Goal: Task Accomplishment & Management: Use online tool/utility

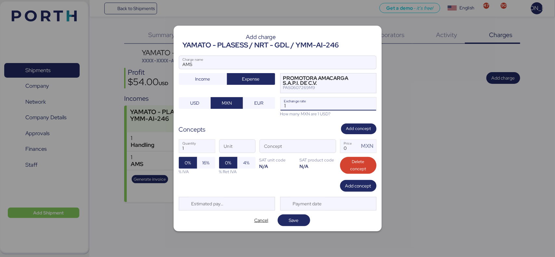
click at [300, 104] on input "1" at bounding box center [329, 104] width 96 height 13
type input "18.35"
click at [329, 150] on span "button" at bounding box center [329, 148] width 14 height 14
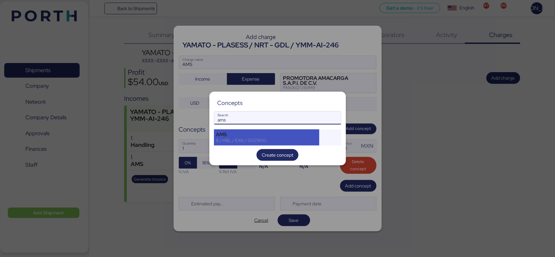
type input "ams"
click at [266, 134] on div "AMS" at bounding box center [266, 135] width 101 height 6
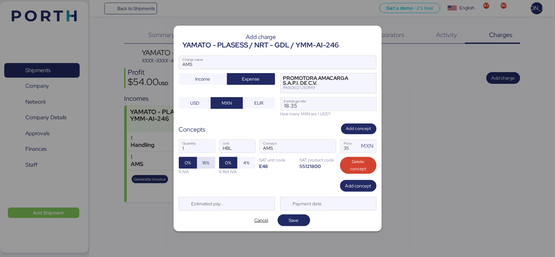
click at [200, 162] on span "16%" at bounding box center [206, 163] width 18 height 12
click at [311, 194] on div "Add charge YAMATO - PLASESS / NRT - GDL / YMM-AI-246 AMS Charge name Income Exp…" at bounding box center [278, 129] width 208 height 206
click at [287, 218] on span "Save" at bounding box center [294, 220] width 22 height 9
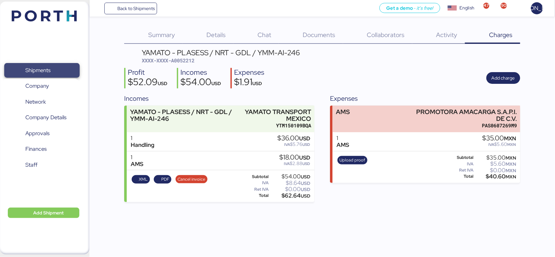
click at [59, 72] on span "Shipments" at bounding box center [42, 70] width 70 height 9
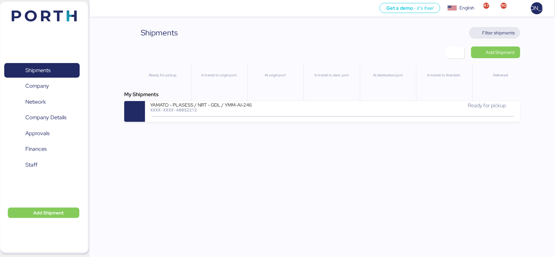
click at [495, 29] on span "Filter shipments" at bounding box center [499, 33] width 33 height 8
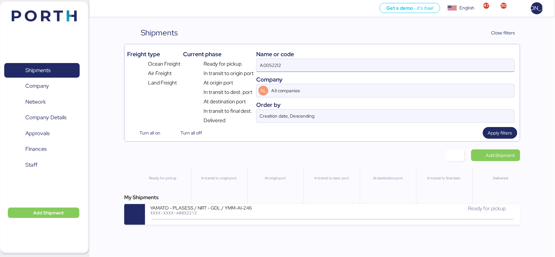
click at [320, 64] on input "A0052212" at bounding box center [386, 65] width 258 height 13
paste input "QDUC2508128"
type input "QDUC25081282"
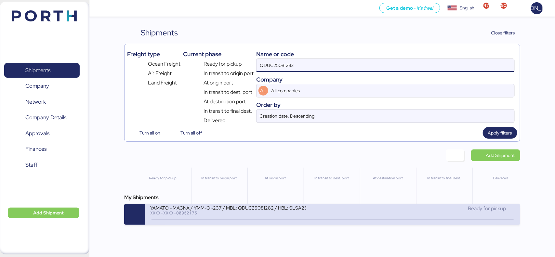
click at [296, 211] on div "YAMATO - MAGNA / YMM-OI-237 / MBL: QDUC25081282 / HBL: SLSA2508112 / LCL" at bounding box center [228, 208] width 156 height 6
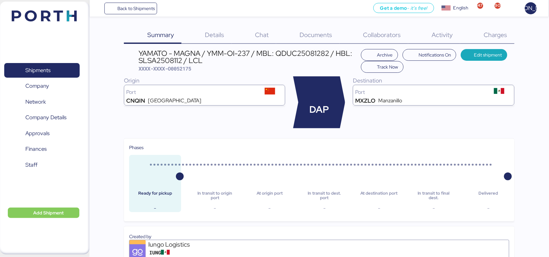
click at [489, 32] on span "Charges" at bounding box center [495, 35] width 23 height 8
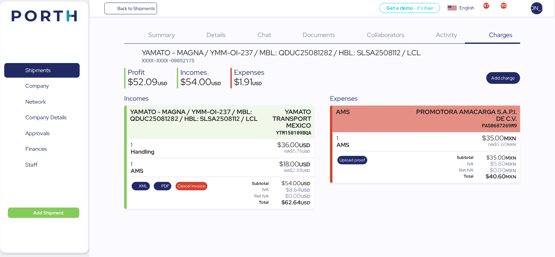
click at [446, 124] on div "PAS0607269M9" at bounding box center [463, 125] width 109 height 7
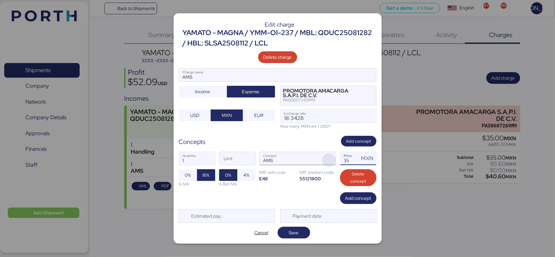
drag, startPoint x: 349, startPoint y: 164, endPoint x: 332, endPoint y: 163, distance: 16.6
click at [332, 163] on div "1 Quantity Unit AMS Concept 35 Price MXN 0% 16% % IVA 0% 4% % Ret IVA SAT unit …" at bounding box center [278, 170] width 198 height 46
type input "60"
click at [292, 230] on span "Save" at bounding box center [294, 233] width 10 height 8
